Goal: Find specific page/section: Find specific page/section

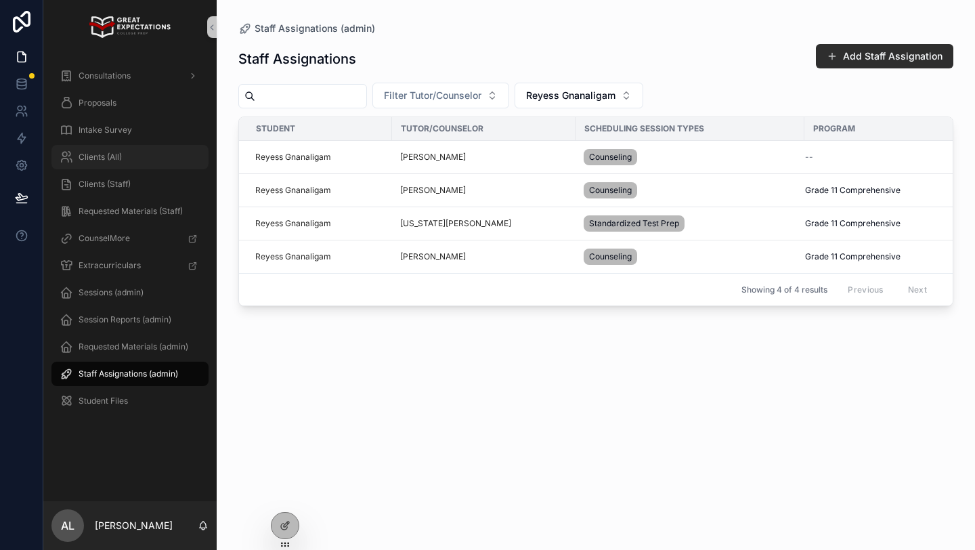
click at [111, 156] on span "Clients (All)" at bounding box center [100, 157] width 43 height 11
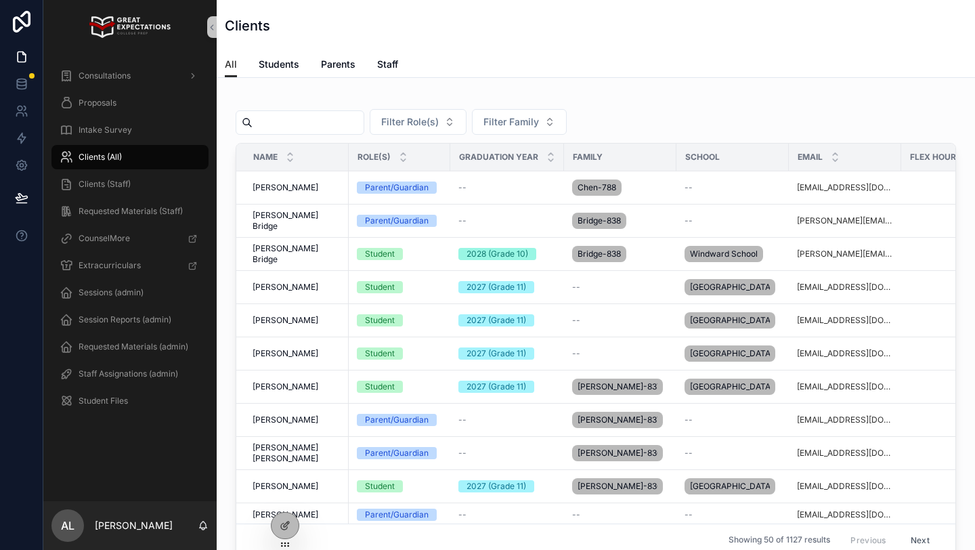
click at [299, 117] on input "scrollable content" at bounding box center [308, 122] width 111 height 19
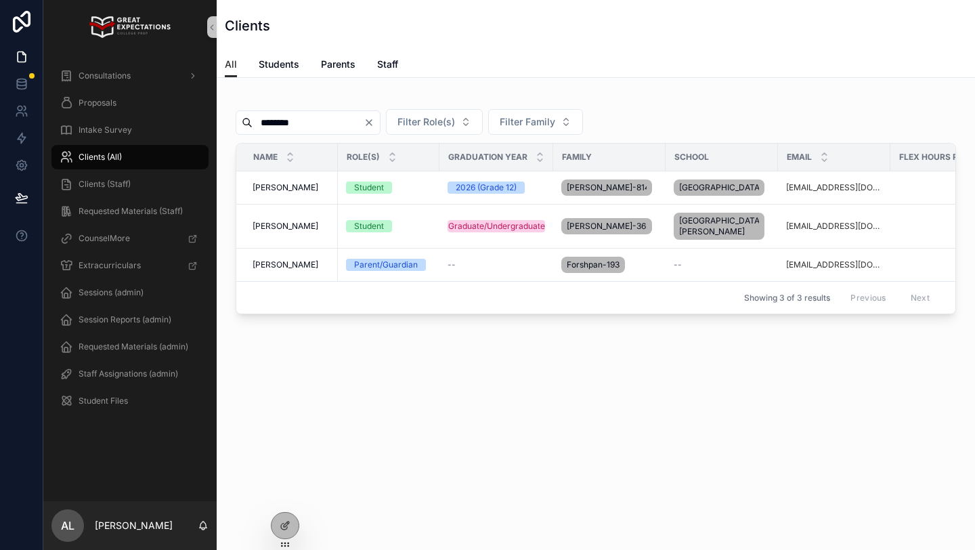
click at [300, 119] on input "********" at bounding box center [308, 122] width 111 height 19
type input "*****"
